Goal: Check status: Check status

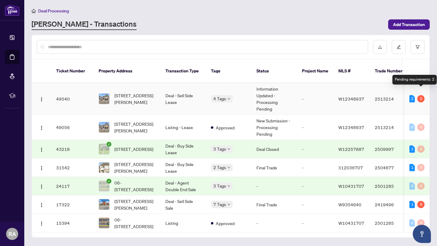
click at [421, 95] on div "2" at bounding box center [420, 98] width 7 height 7
click at [412, 95] on div "2" at bounding box center [411, 98] width 5 height 7
click at [421, 95] on div "2" at bounding box center [420, 98] width 7 height 7
click at [280, 91] on td "Information Updated - Processing Pending" at bounding box center [273, 99] width 45 height 32
